Goal: Transaction & Acquisition: Purchase product/service

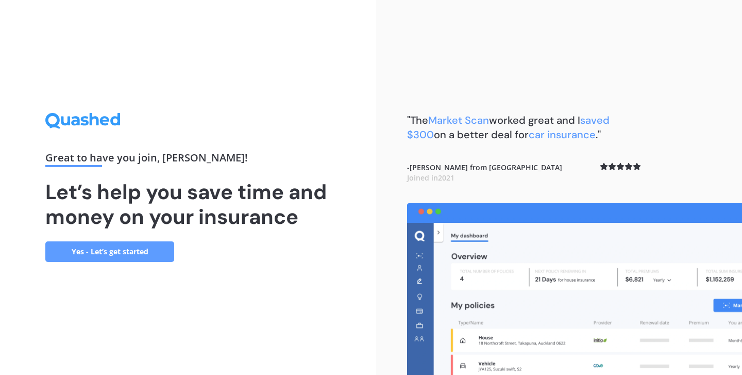
click at [167, 254] on link "Yes - Let’s get started" at bounding box center [109, 251] width 129 height 21
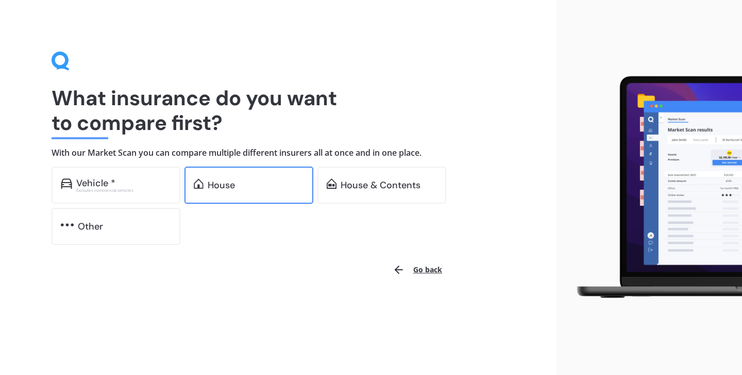
click at [245, 177] on div "House" at bounding box center [248, 184] width 129 height 37
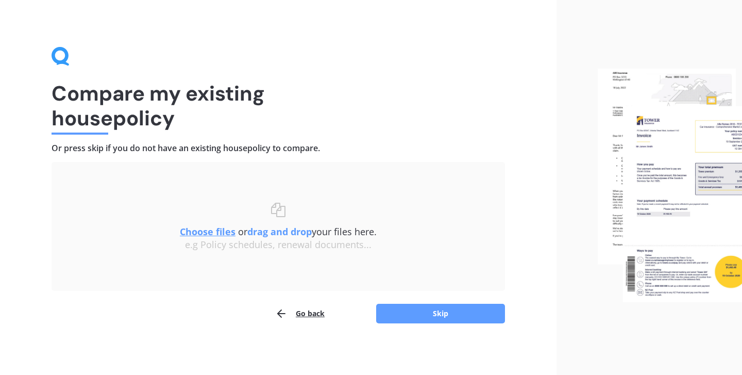
scroll to position [4, 0]
click at [450, 310] on button "Skip" at bounding box center [440, 314] width 129 height 20
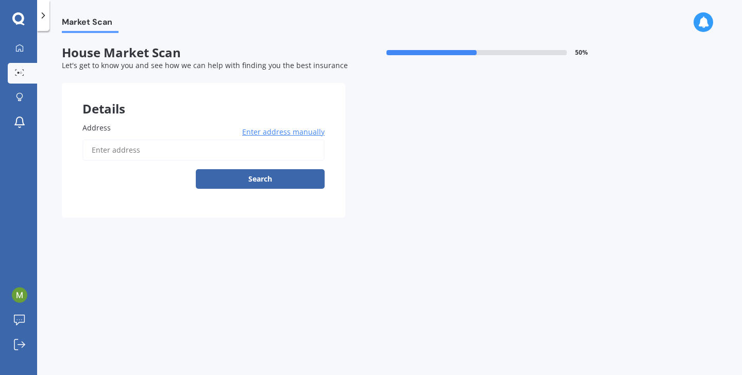
click at [163, 155] on input "Address" at bounding box center [203, 150] width 242 height 22
type input "[STREET_ADDRESS][PERSON_NAME]"
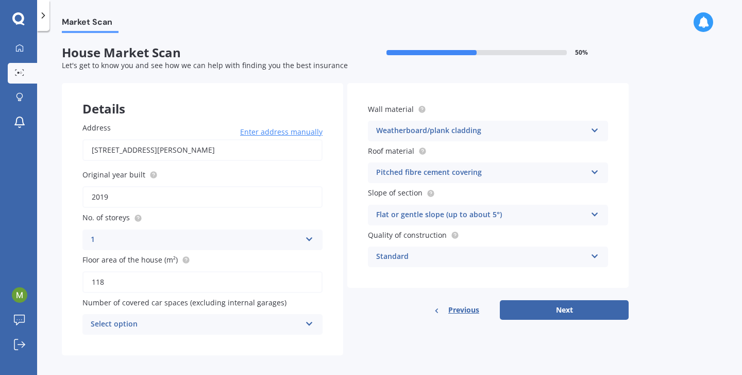
click at [229, 318] on div "Select option" at bounding box center [196, 324] width 210 height 12
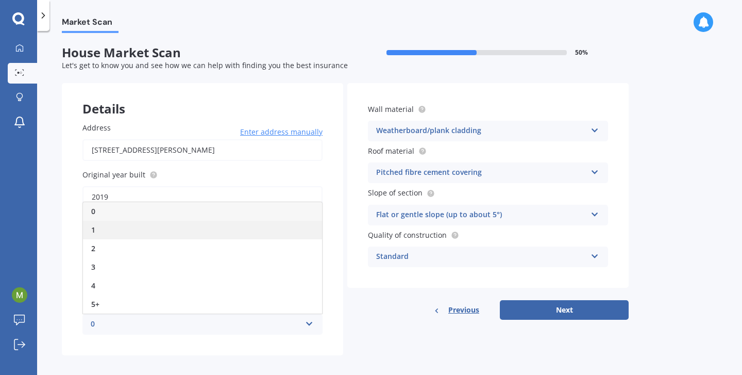
click at [161, 224] on div "1" at bounding box center [202, 229] width 239 height 19
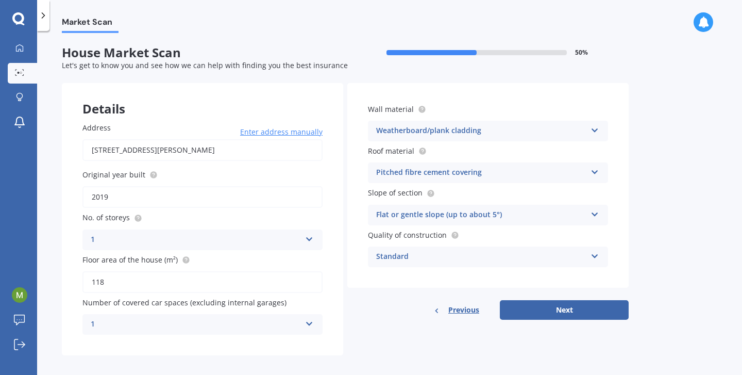
click at [403, 256] on div "Standard" at bounding box center [481, 256] width 210 height 12
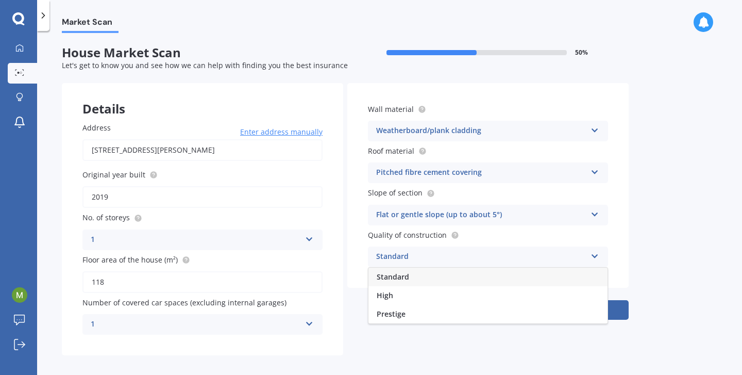
click at [403, 256] on div "Standard" at bounding box center [481, 256] width 210 height 12
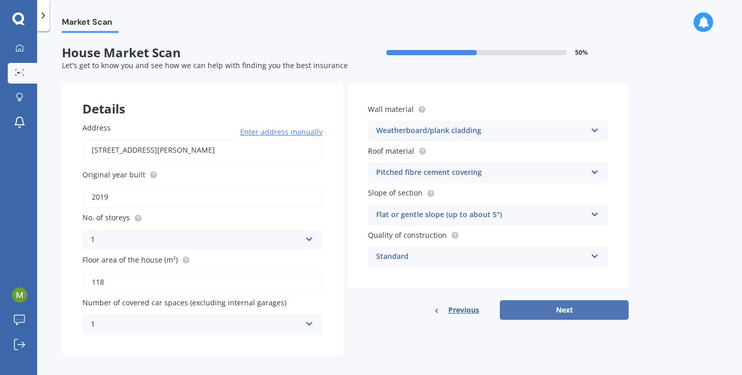
click at [550, 316] on button "Next" at bounding box center [564, 310] width 129 height 20
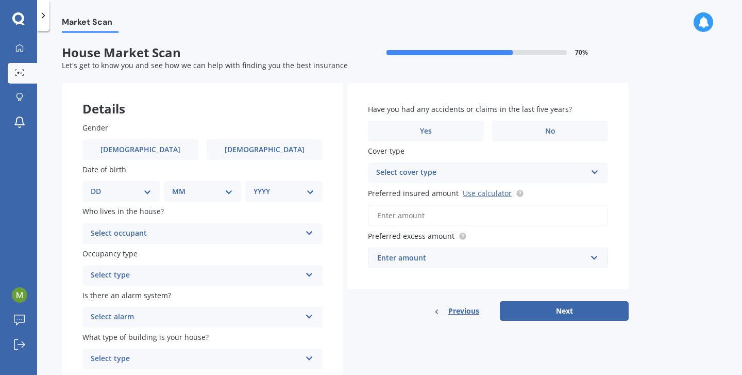
scroll to position [1, 0]
click at [294, 135] on div "Gender [DEMOGRAPHIC_DATA] [DEMOGRAPHIC_DATA]" at bounding box center [202, 141] width 240 height 38
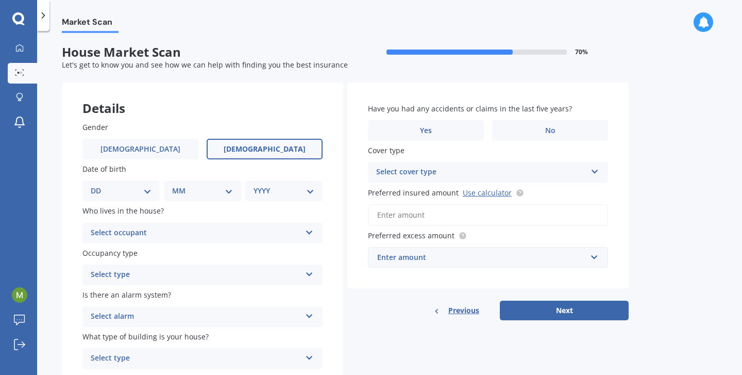
click at [292, 144] on label "[DEMOGRAPHIC_DATA]" at bounding box center [265, 149] width 116 height 21
click at [0, 0] on input "[DEMOGRAPHIC_DATA]" at bounding box center [0, 0] width 0 height 0
select select "21"
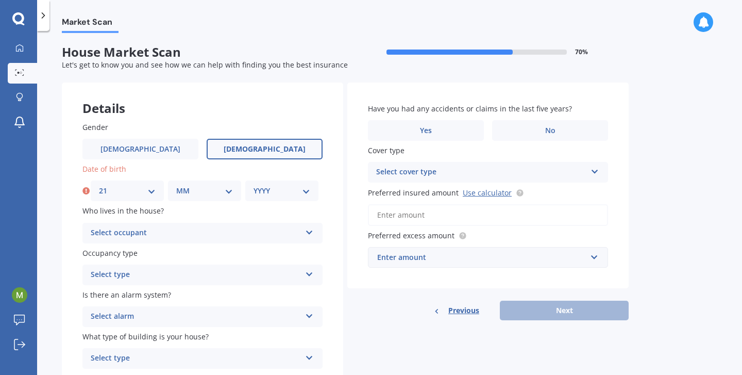
select select "05"
select select "1996"
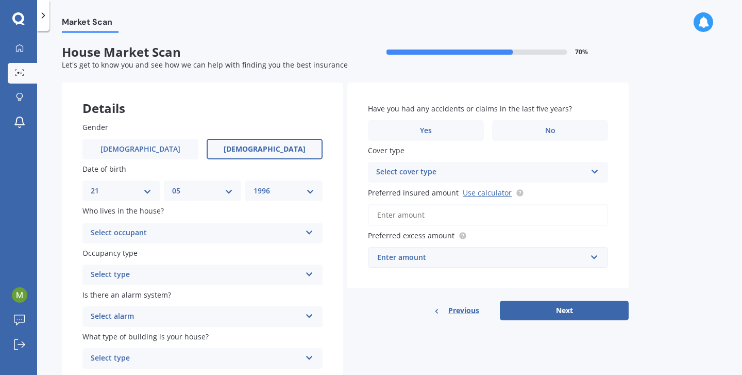
click at [211, 227] on div "Select occupant" at bounding box center [196, 233] width 210 height 12
click at [211, 244] on div "Owner" at bounding box center [202, 253] width 239 height 19
click at [198, 268] on div "Select type" at bounding box center [196, 274] width 210 height 12
click at [198, 290] on div "Permanent" at bounding box center [202, 294] width 239 height 19
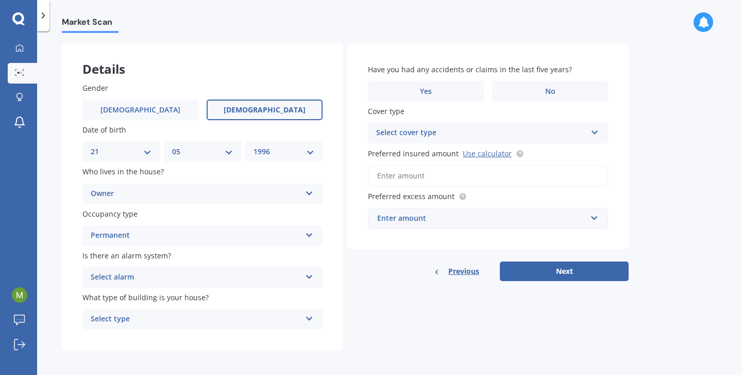
scroll to position [39, 0]
click at [186, 271] on div "Select alarm" at bounding box center [196, 277] width 210 height 12
click at [184, 293] on div "Yes, monitored" at bounding box center [202, 297] width 239 height 19
click at [179, 275] on div "Yes, monitored" at bounding box center [196, 277] width 210 height 12
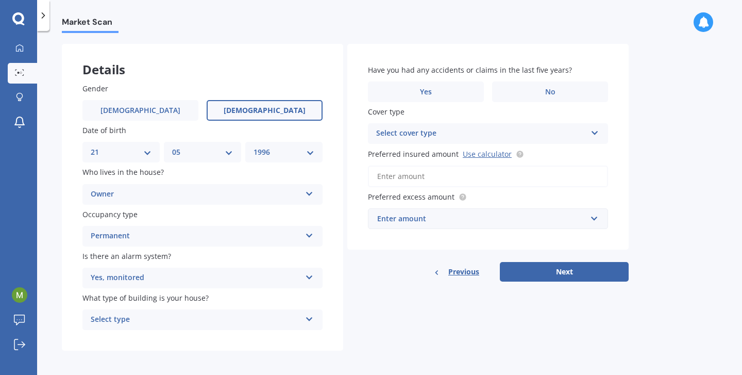
click at [182, 313] on div "Select type" at bounding box center [196, 319] width 210 height 12
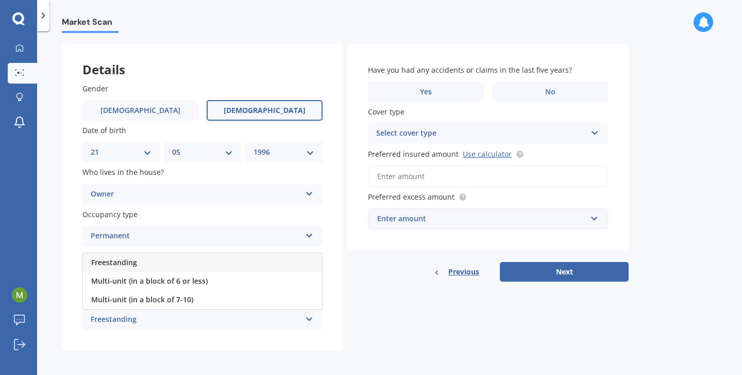
click at [167, 256] on div "Freestanding" at bounding box center [202, 262] width 239 height 19
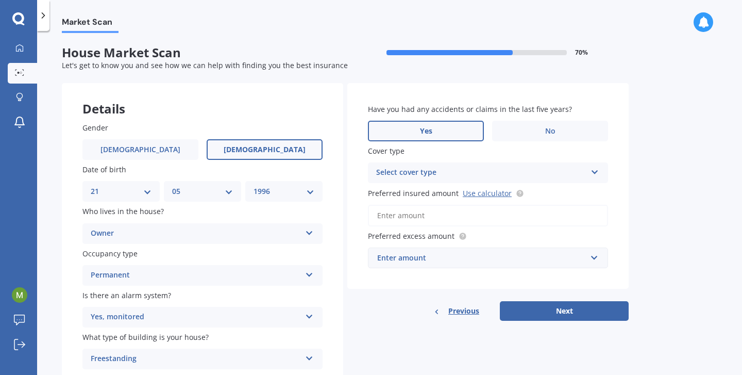
scroll to position [0, 0]
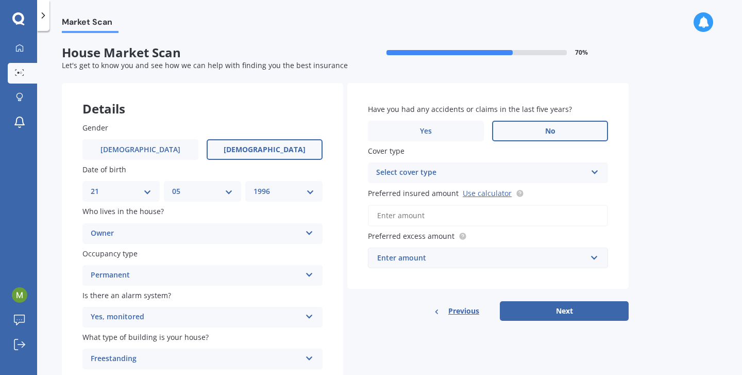
click at [532, 128] on label "No" at bounding box center [550, 131] width 116 height 21
click at [0, 0] on input "No" at bounding box center [0, 0] width 0 height 0
click at [451, 176] on div "Select cover type" at bounding box center [481, 172] width 210 height 12
click at [443, 196] on div "High" at bounding box center [487, 192] width 239 height 19
click at [443, 214] on input "Preferred insured amount Use calculator" at bounding box center [488, 216] width 240 height 22
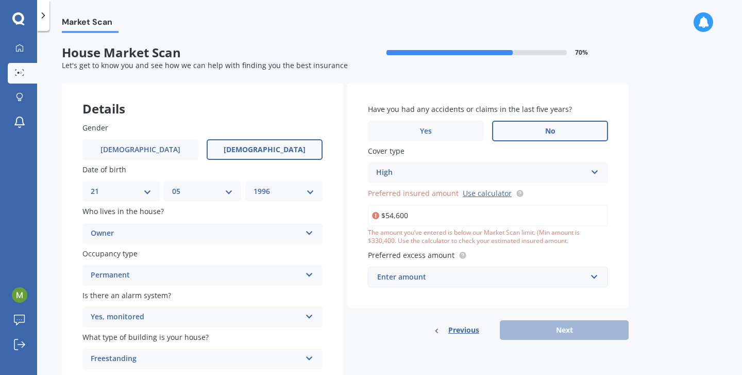
type input "$546,000"
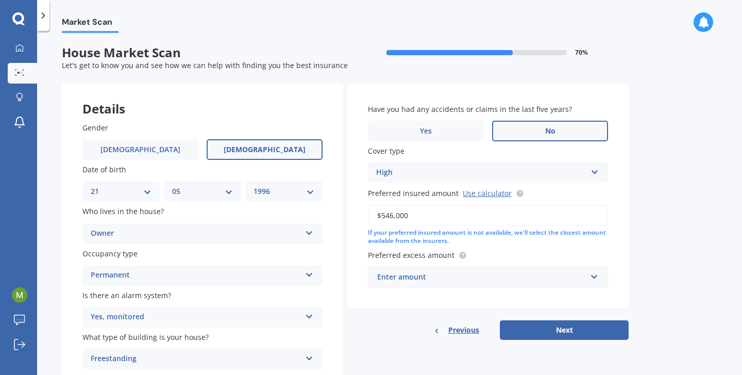
click at [431, 271] on div "Enter amount" at bounding box center [481, 276] width 209 height 11
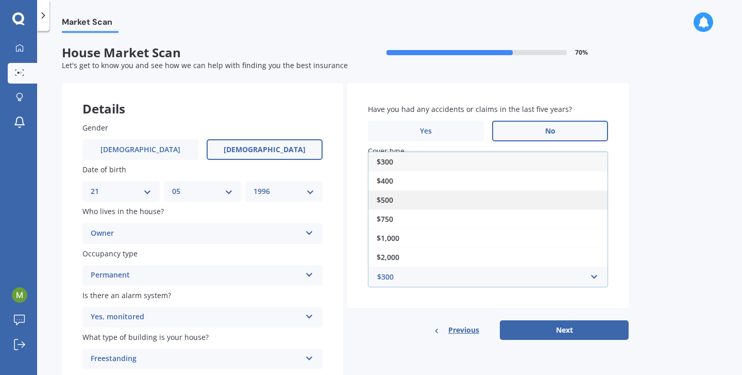
click at [416, 202] on div "$500" at bounding box center [487, 199] width 239 height 19
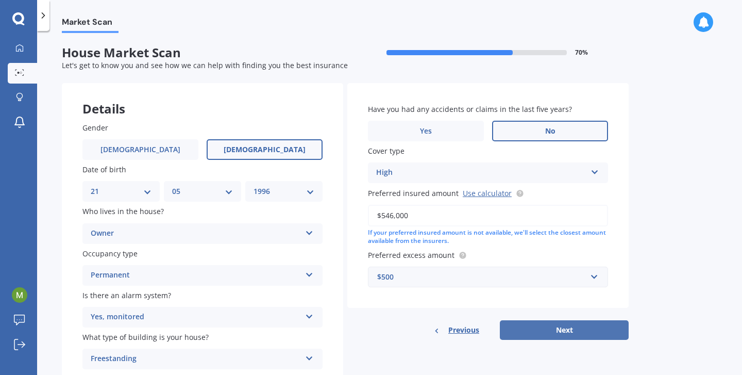
click at [541, 333] on button "Next" at bounding box center [564, 330] width 129 height 20
select select "21"
select select "05"
select select "1996"
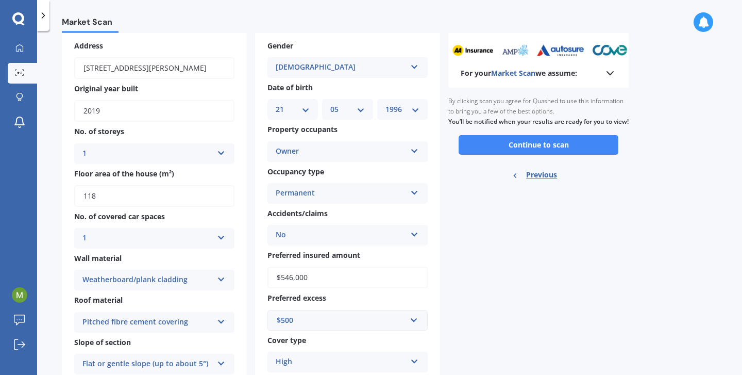
scroll to position [40, 0]
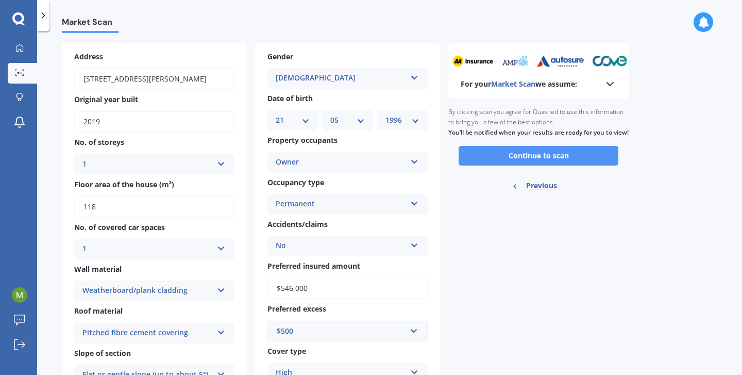
click at [495, 165] on button "Continue to scan" at bounding box center [539, 156] width 160 height 20
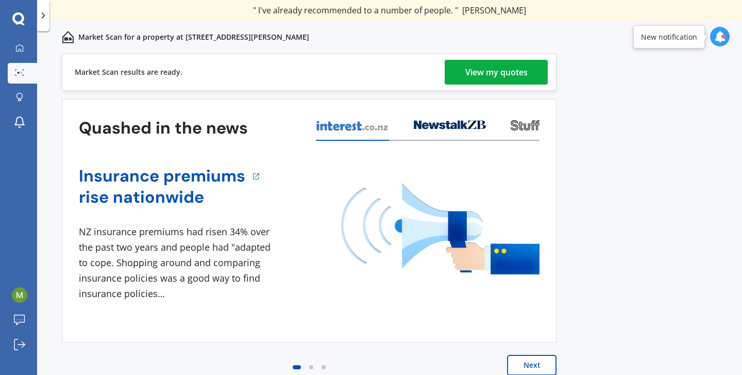
click at [490, 73] on div "View my quotes" at bounding box center [496, 72] width 62 height 25
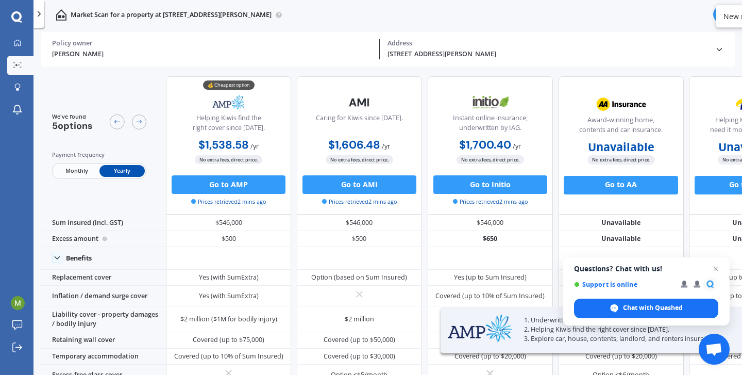
click at [75, 173] on span "Monthly" at bounding box center [76, 171] width 45 height 12
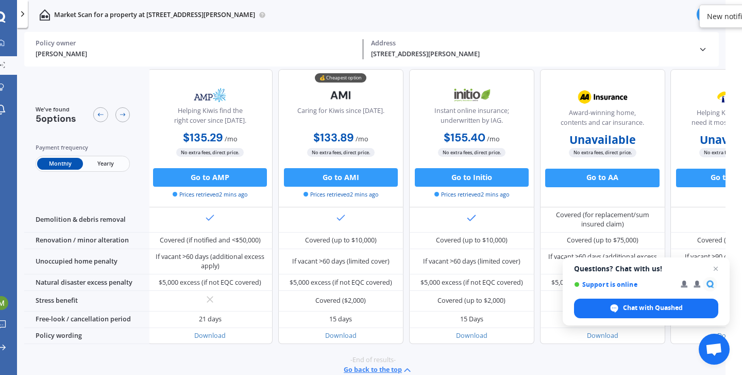
scroll to position [442, 3]
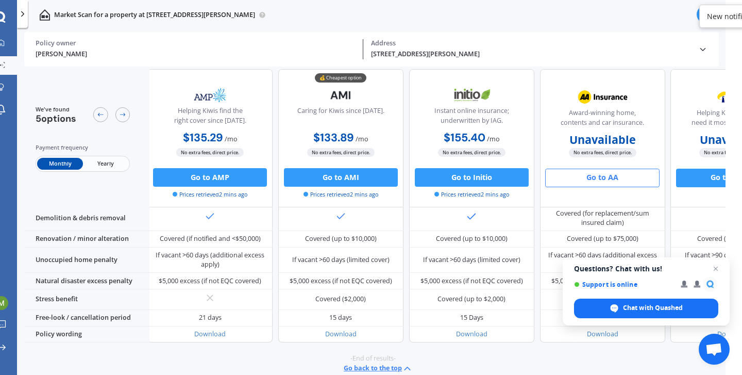
click at [581, 172] on button "Go to AA" at bounding box center [602, 177] width 114 height 19
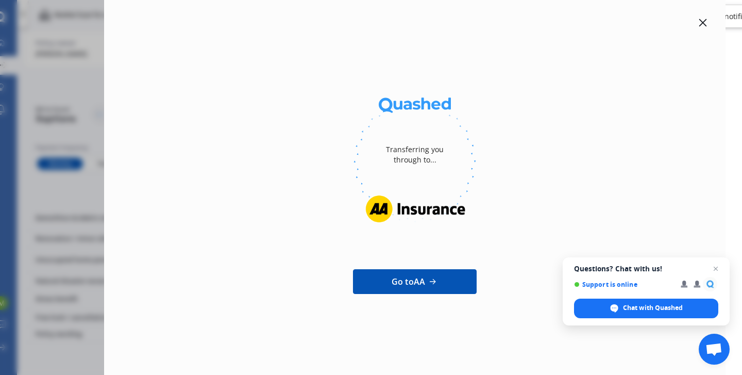
click at [414, 282] on span "Go to AA" at bounding box center [408, 281] width 33 height 12
